Goal: Information Seeking & Learning: Learn about a topic

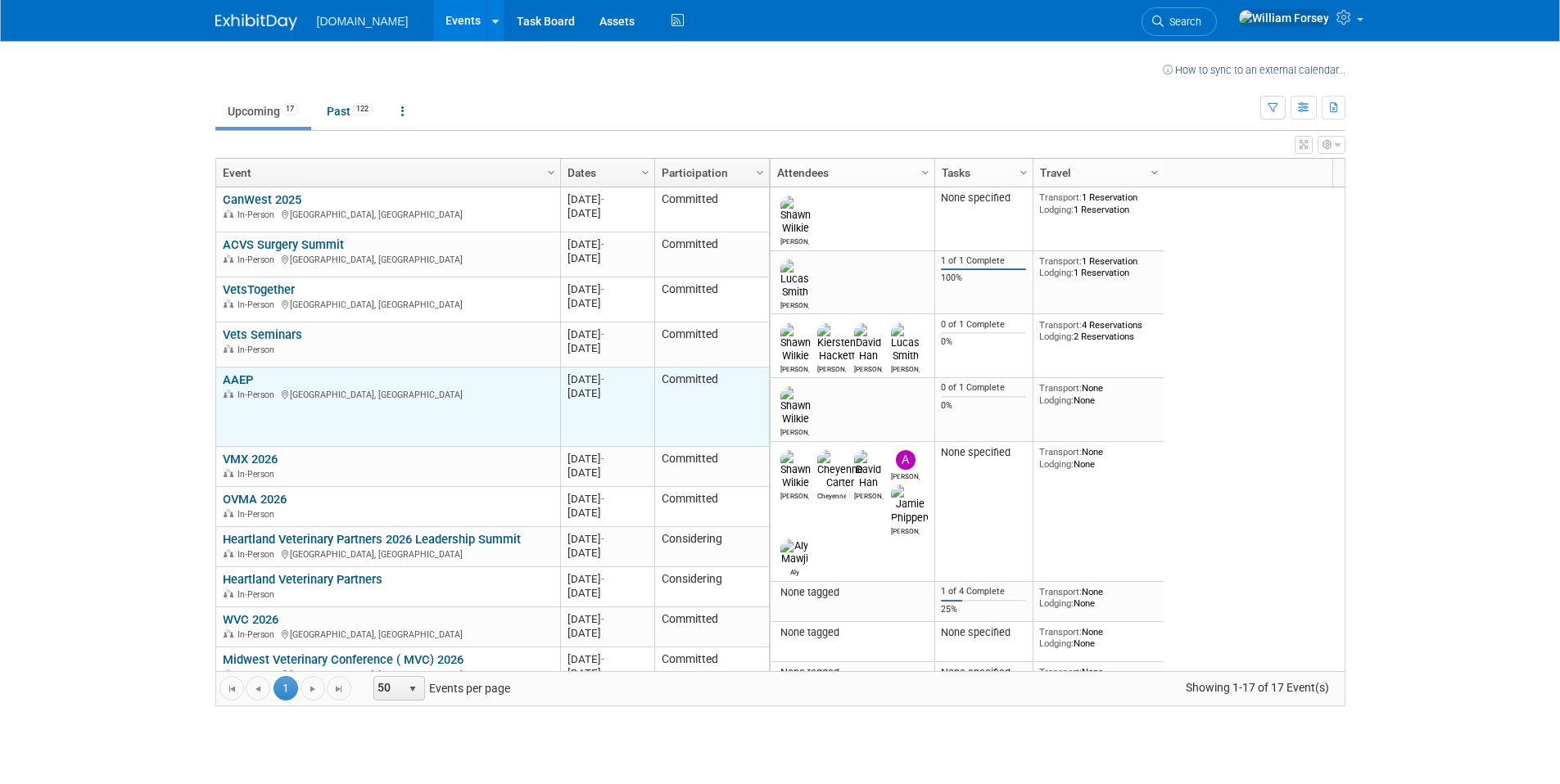
drag, startPoint x: 568, startPoint y: 382, endPoint x: 633, endPoint y: 400, distance: 67.4
click at [633, 400] on div "20251206 [DATE] - [DATE]" at bounding box center [607, 386] width 80 height 28
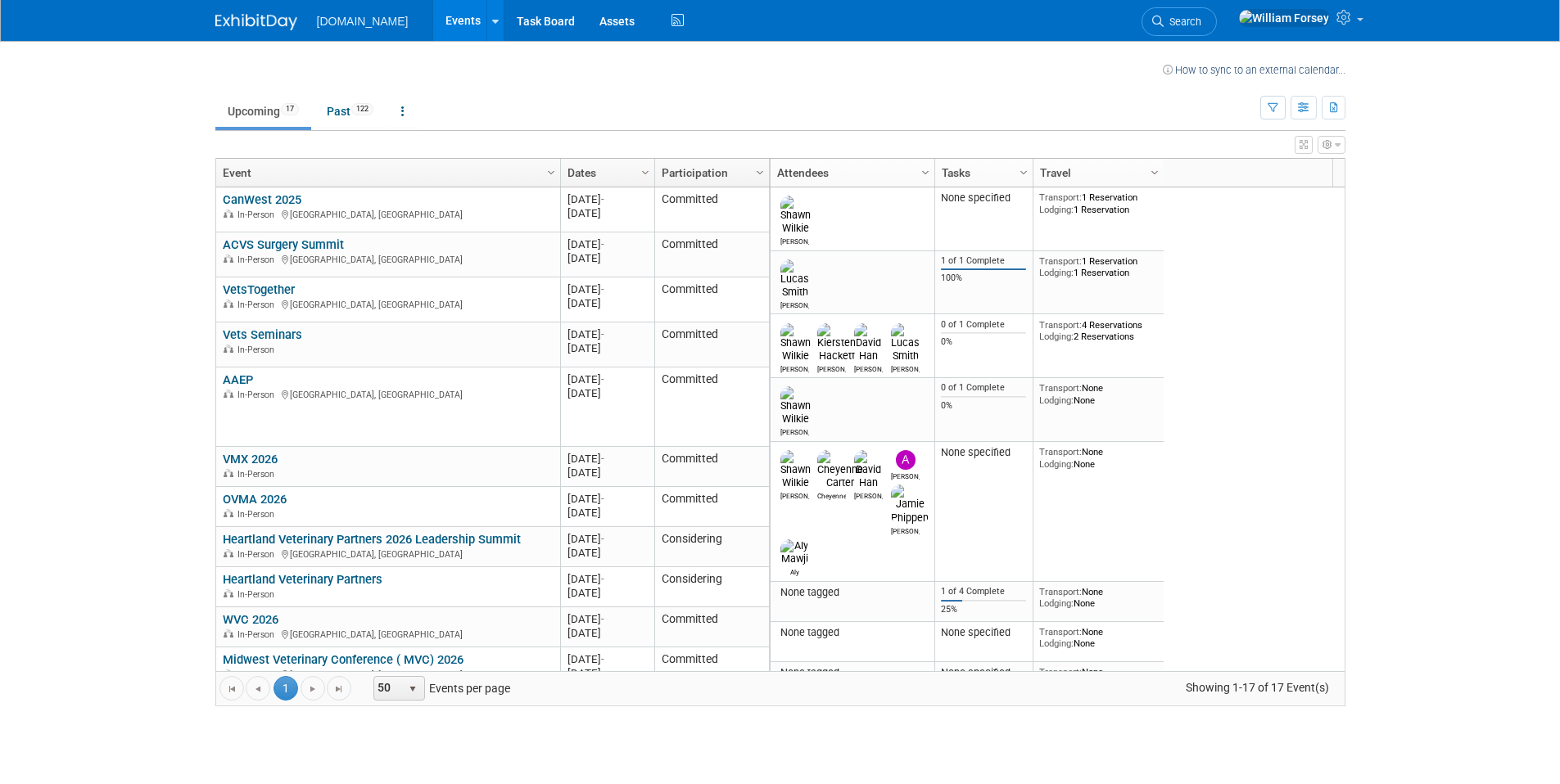
click at [1470, 261] on body "Talkatoo.Inc Events Recently Viewed Events: AAEP Denver, CO Dec 6, 2025 to Dec …" at bounding box center [780, 392] width 1560 height 784
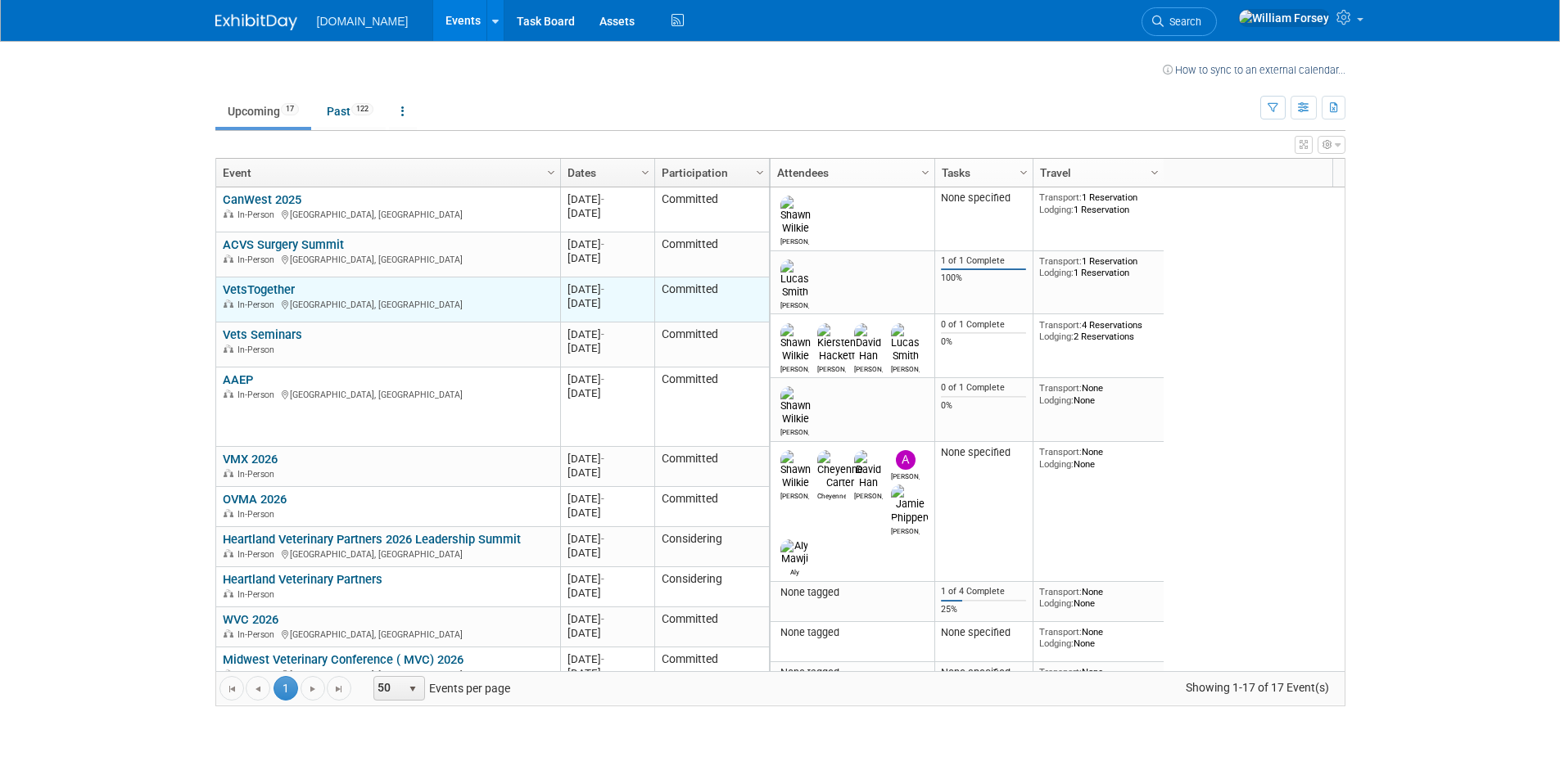
click at [278, 287] on link "VetsTogether" at bounding box center [259, 289] width 72 height 15
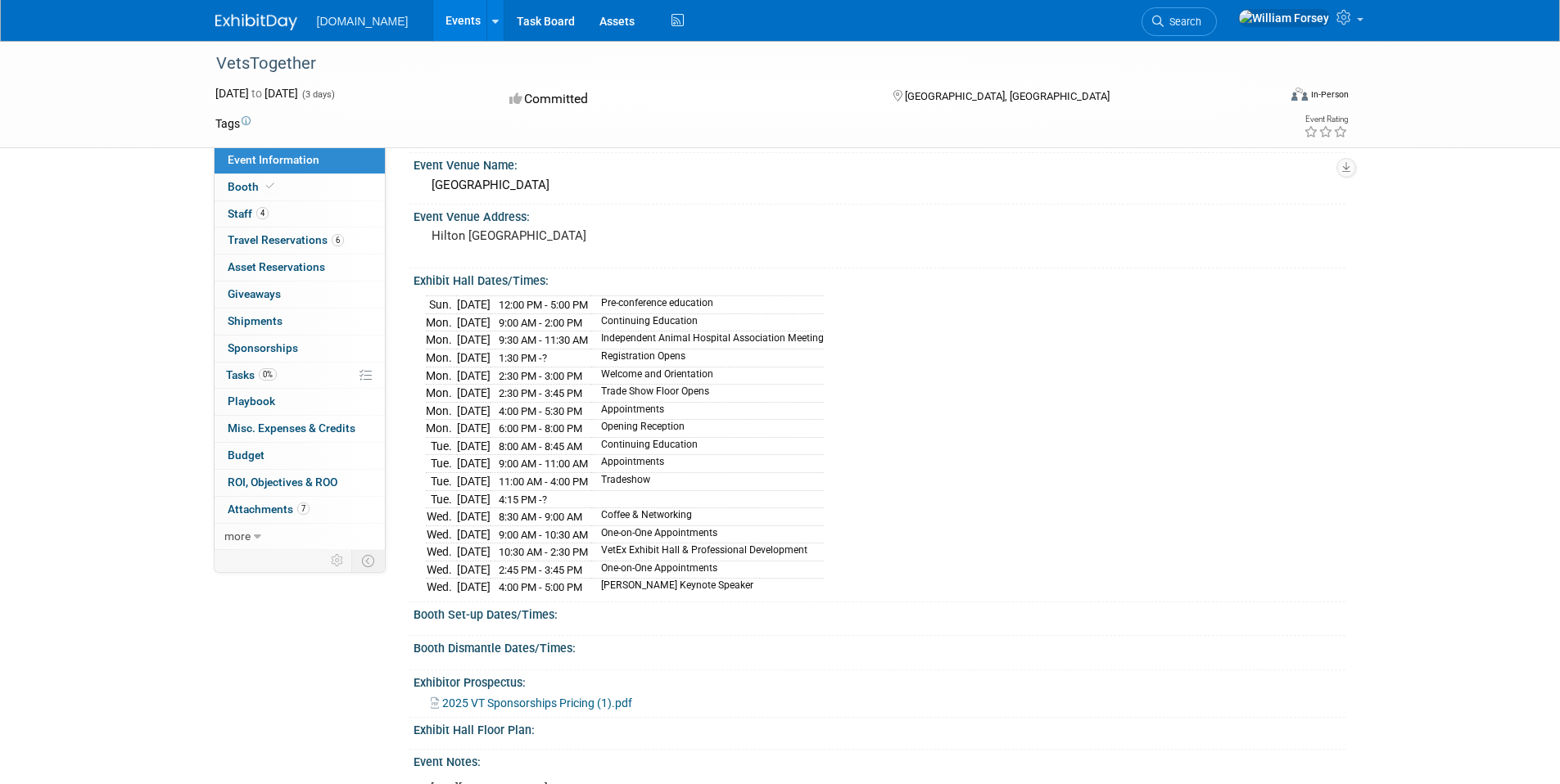
scroll to position [43, 0]
drag, startPoint x: 635, startPoint y: 408, endPoint x: 740, endPoint y: 407, distance: 105.0
click at [740, 407] on td "Appointments" at bounding box center [707, 410] width 233 height 18
drag, startPoint x: 529, startPoint y: 409, endPoint x: 716, endPoint y: 402, distance: 187.1
click at [716, 402] on tr "[DATE] 4:00 PM - 5:30 PM Appointments" at bounding box center [624, 410] width 398 height 18
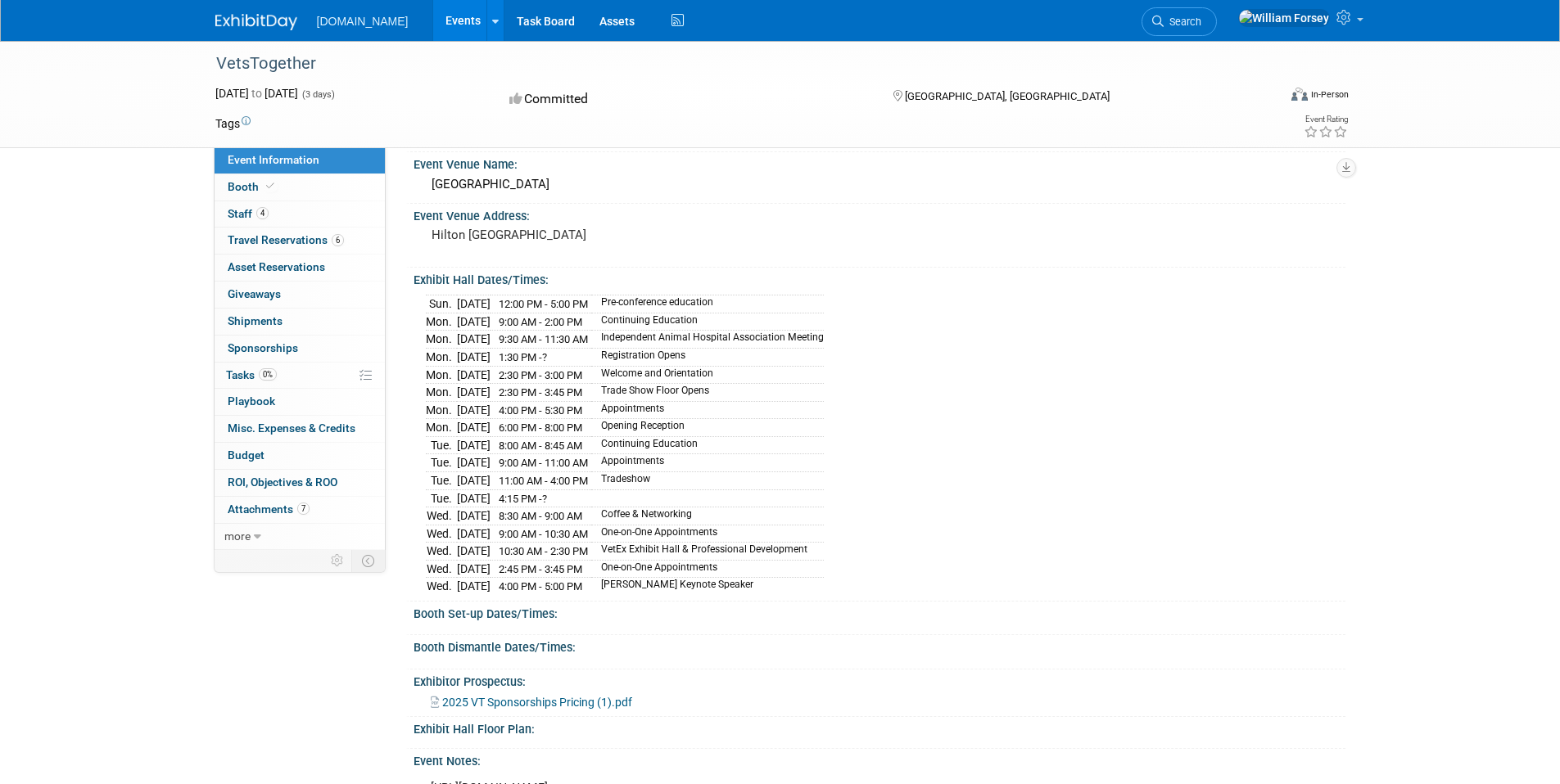
drag, startPoint x: 529, startPoint y: 462, endPoint x: 717, endPoint y: 456, distance: 188.1
click at [717, 456] on tr "[DATE] 9:00 AM - 11:00 AM Appointments" at bounding box center [624, 463] width 398 height 18
drag, startPoint x: 531, startPoint y: 532, endPoint x: 722, endPoint y: 531, distance: 191.0
click at [722, 531] on tr "[DATE] 9:00 AM - 10:30 AM One-on-One Appointments" at bounding box center [624, 533] width 398 height 18
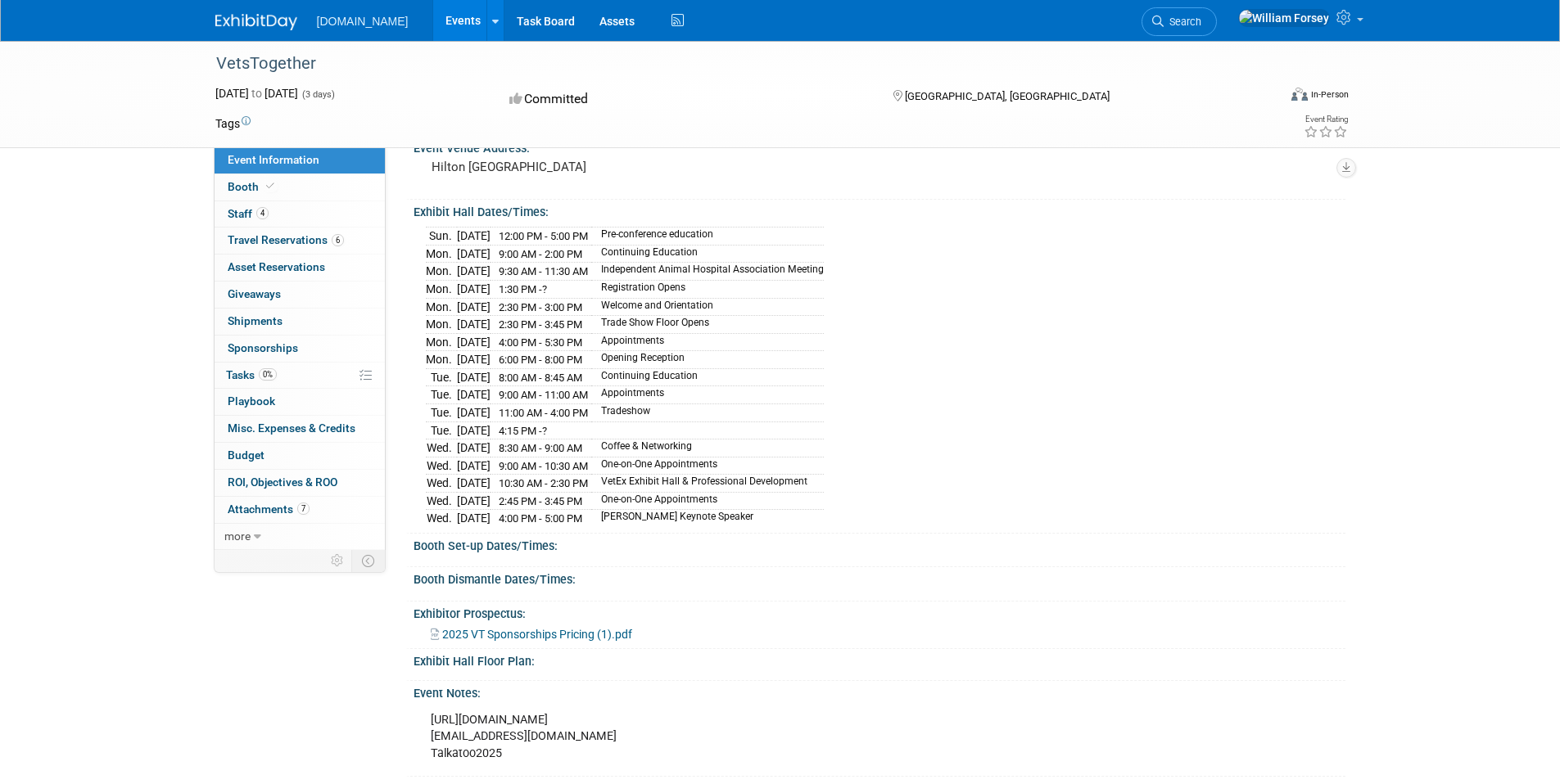
scroll to position [125, 0]
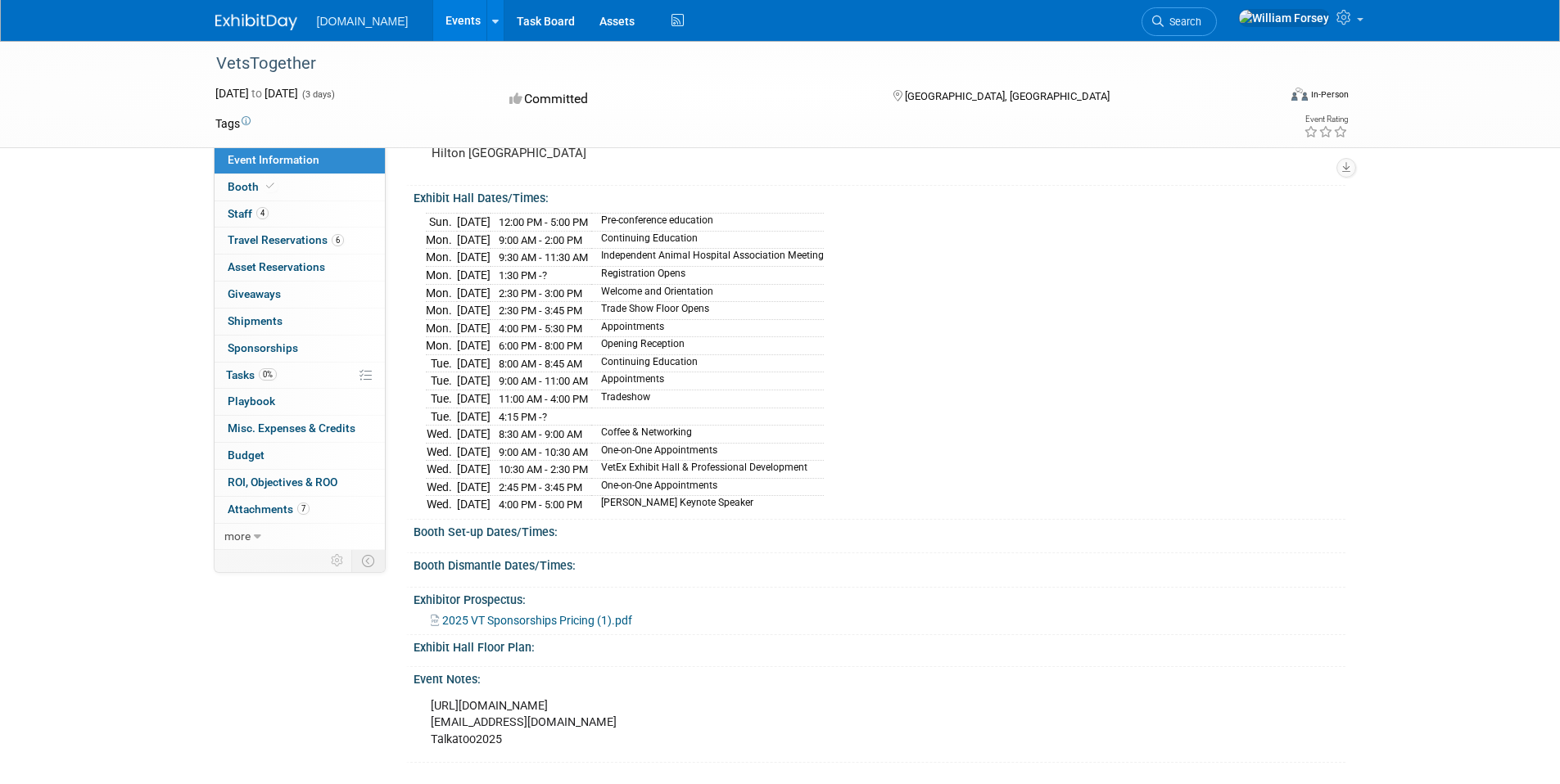
click at [563, 616] on span "2025 VT Sponsorships Pricing (1).pdf" at bounding box center [536, 620] width 190 height 13
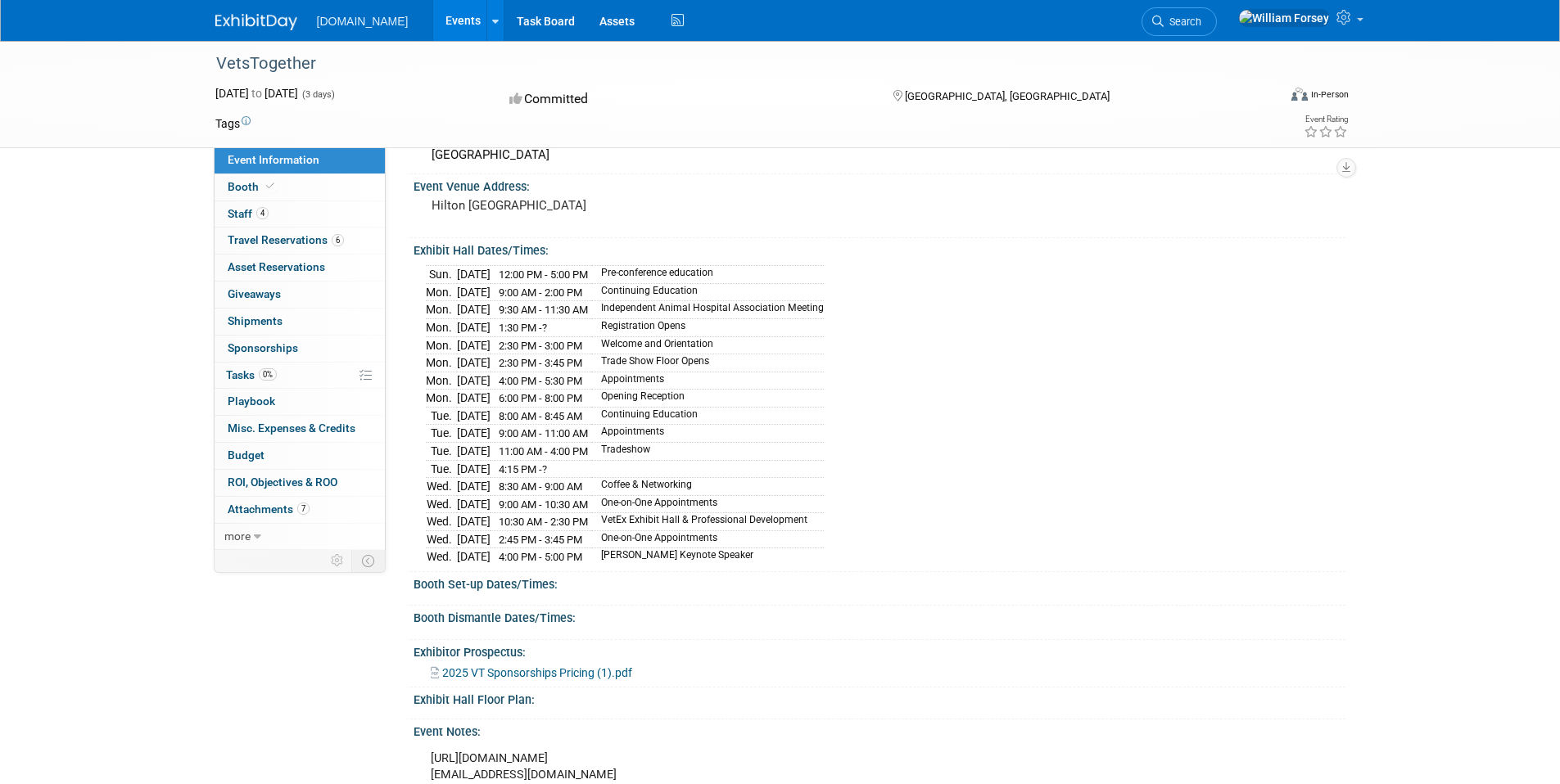
scroll to position [0, 0]
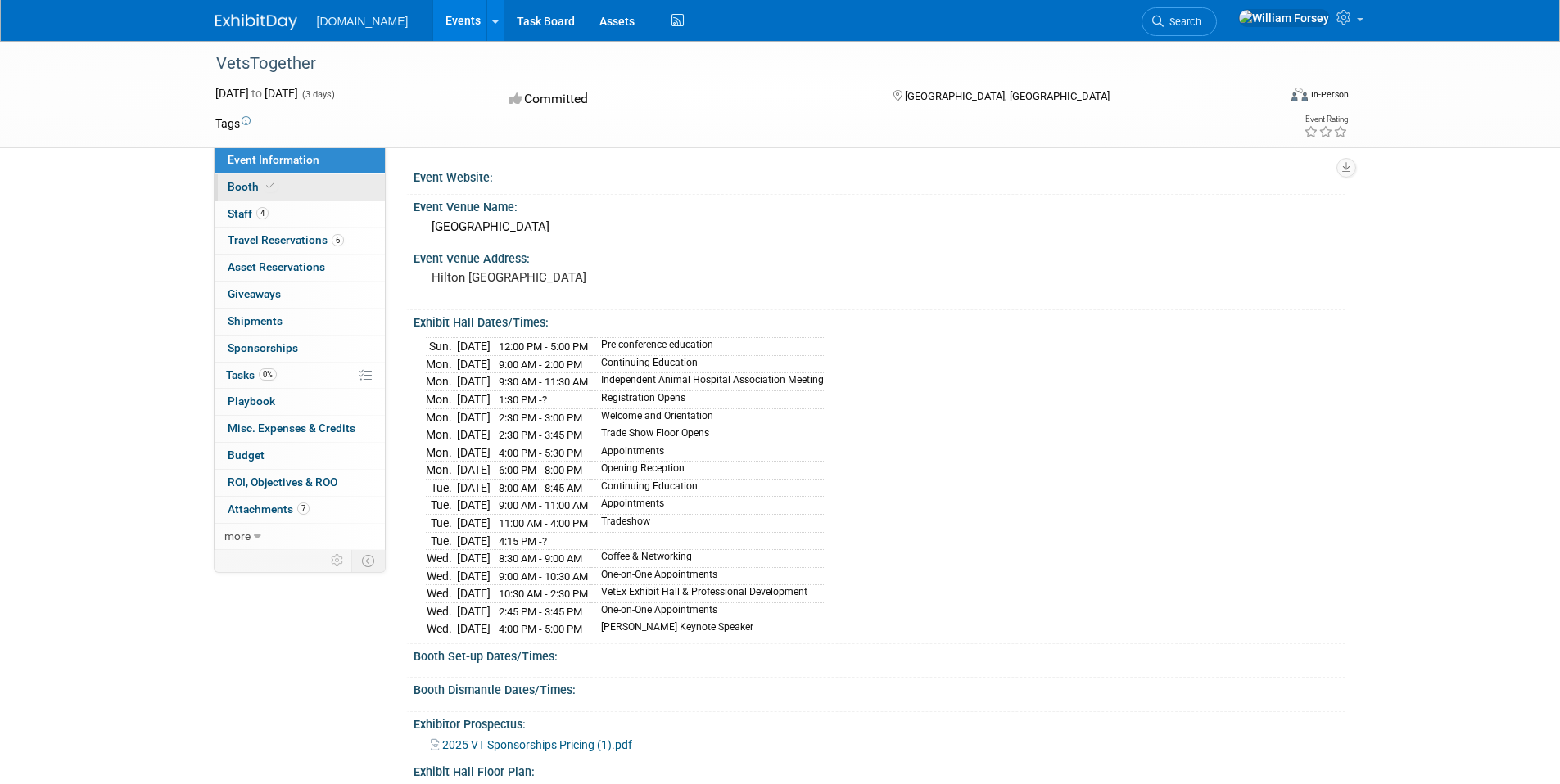
click at [294, 184] on link "Booth" at bounding box center [299, 187] width 170 height 26
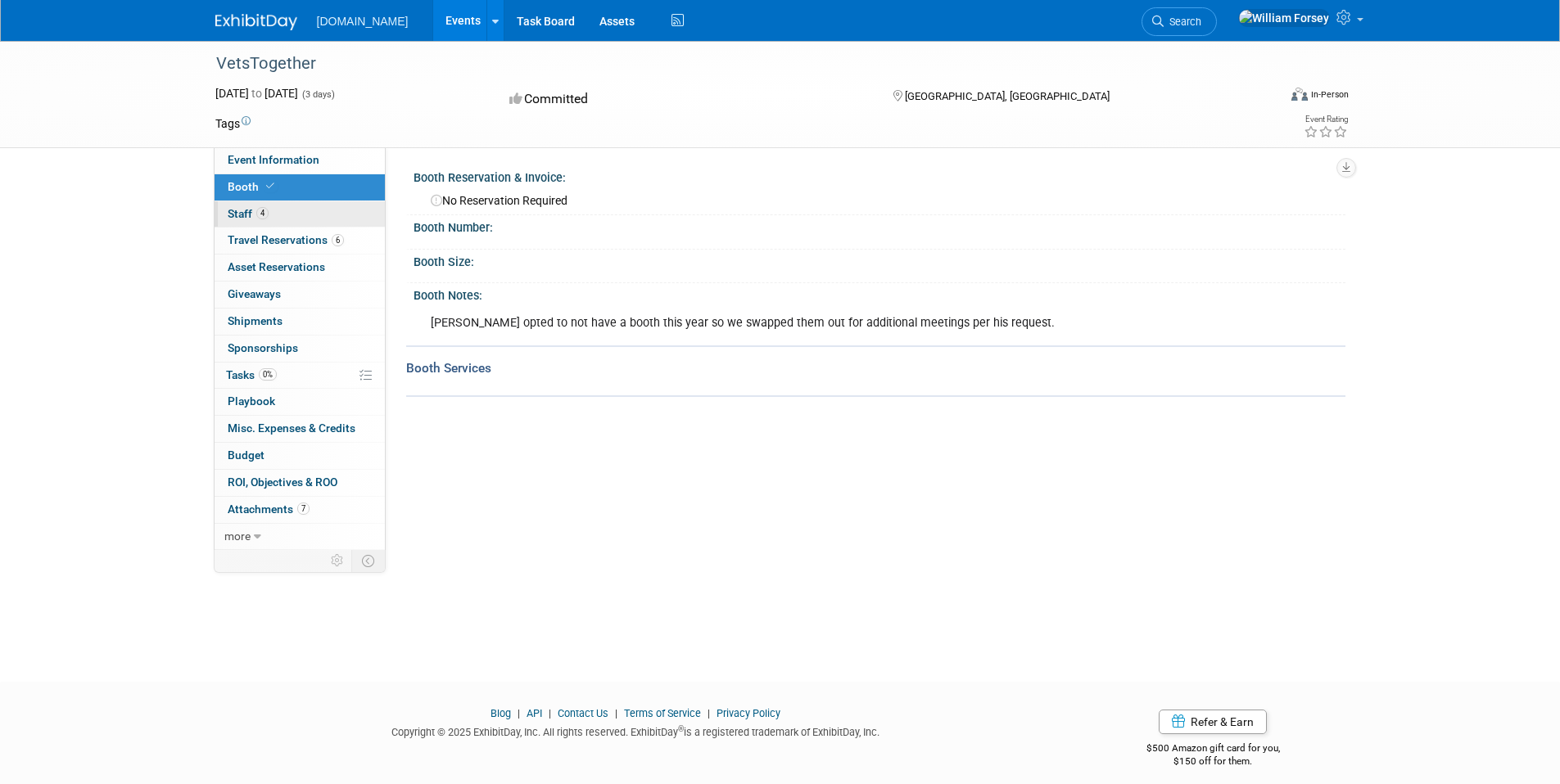
click at [284, 209] on link "4 Staff 4" at bounding box center [299, 214] width 170 height 26
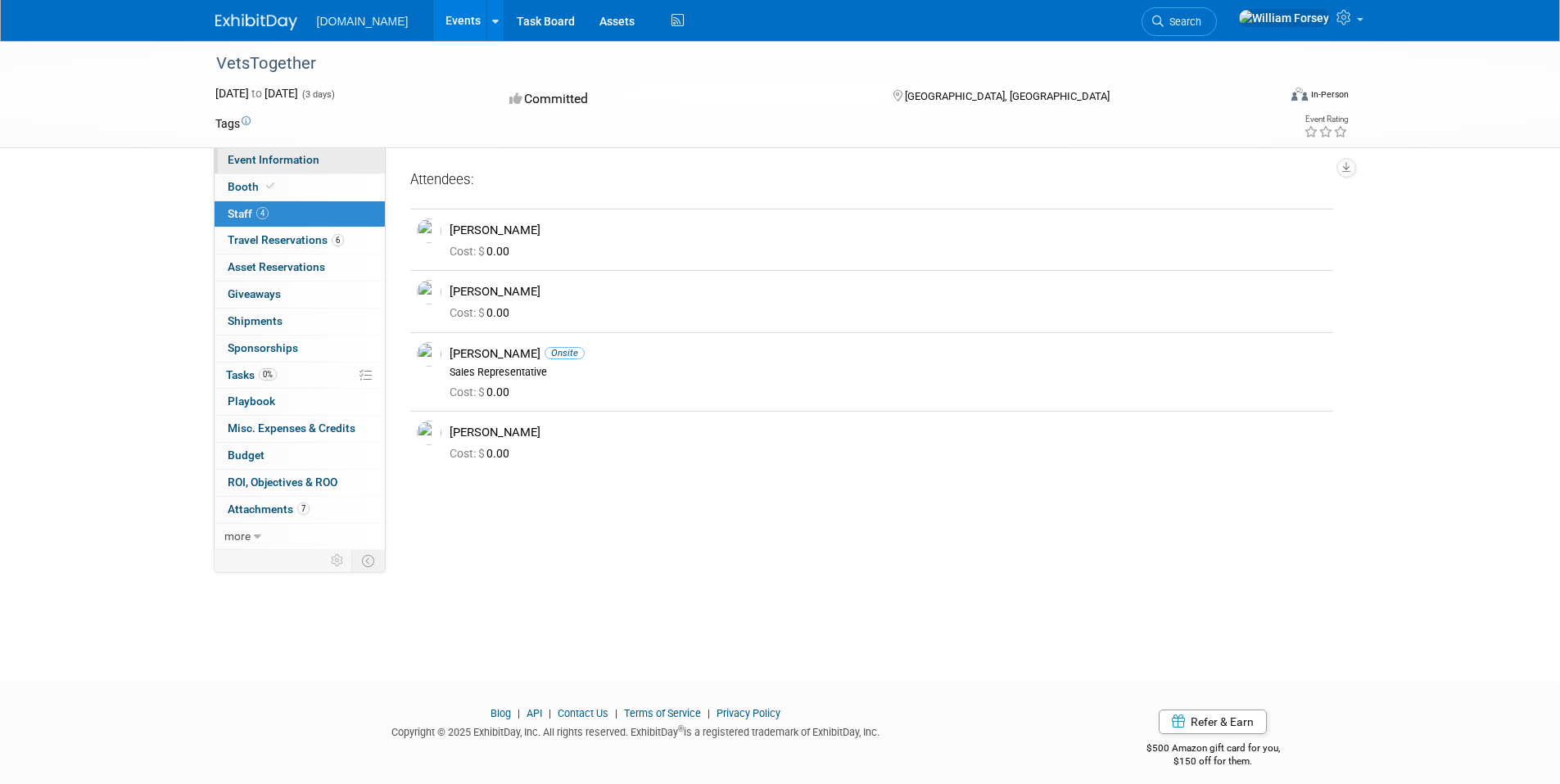
click at [317, 160] on link "Event Information" at bounding box center [299, 160] width 170 height 26
